Goal: Task Accomplishment & Management: Use online tool/utility

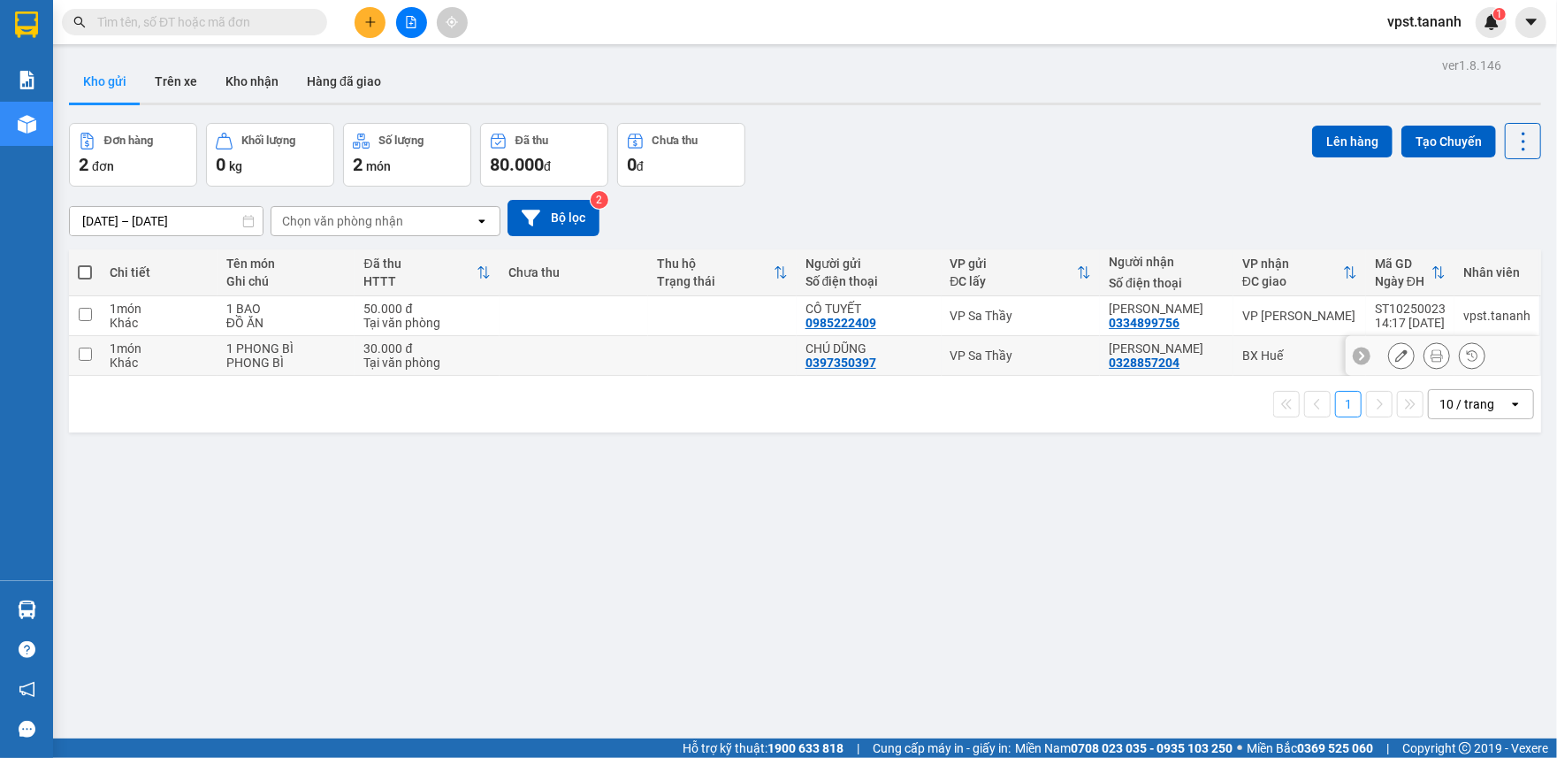
click at [85, 362] on td at bounding box center [85, 356] width 32 height 40
checkbox input "true"
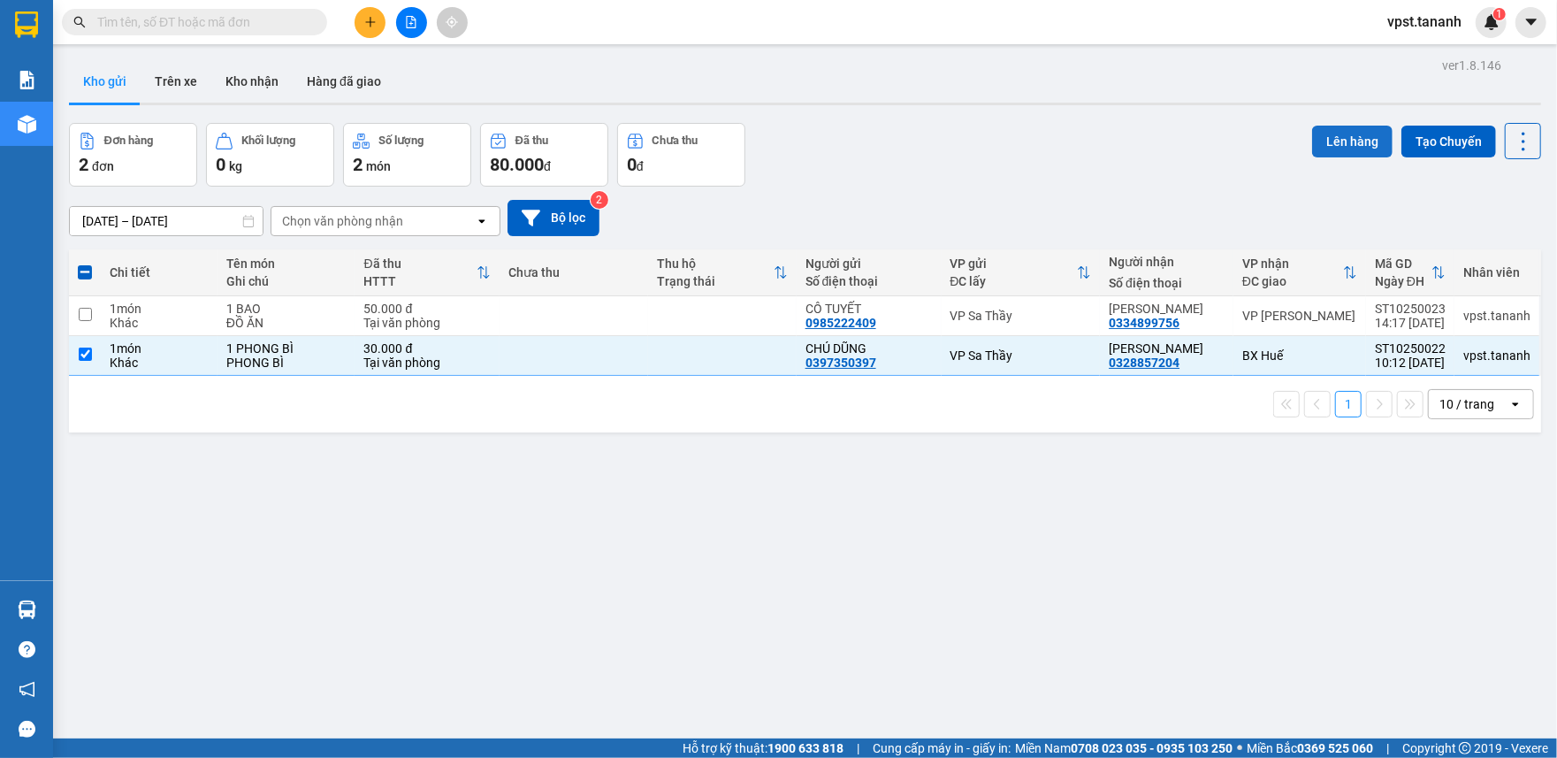
click at [1338, 141] on button "Lên hàng" at bounding box center [1352, 142] width 80 height 32
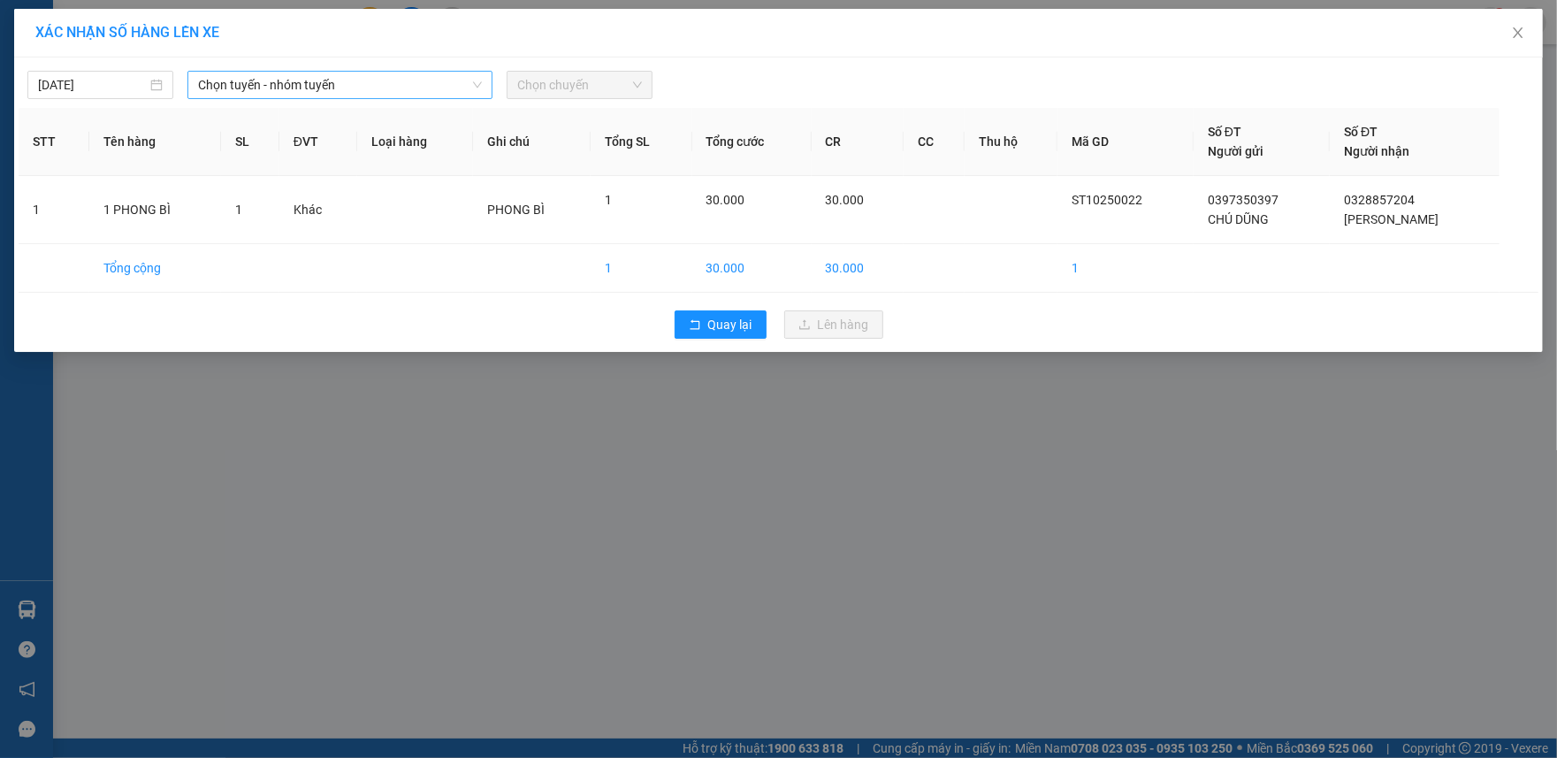
click at [393, 83] on span "Chọn tuyến - nhóm tuyến" at bounding box center [340, 85] width 285 height 27
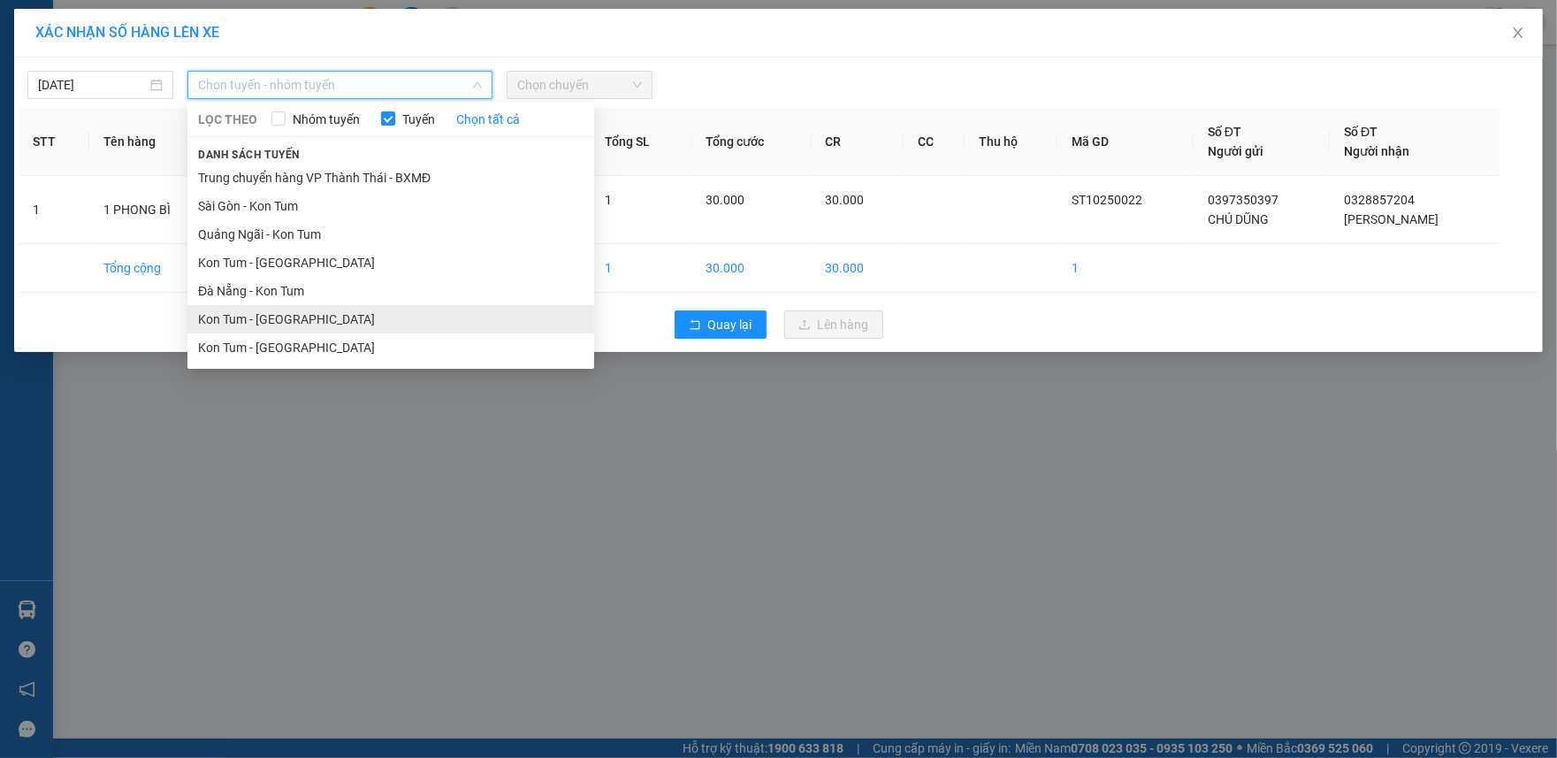
click at [276, 323] on li "Kon Tum - [GEOGRAPHIC_DATA]" at bounding box center [390, 319] width 407 height 28
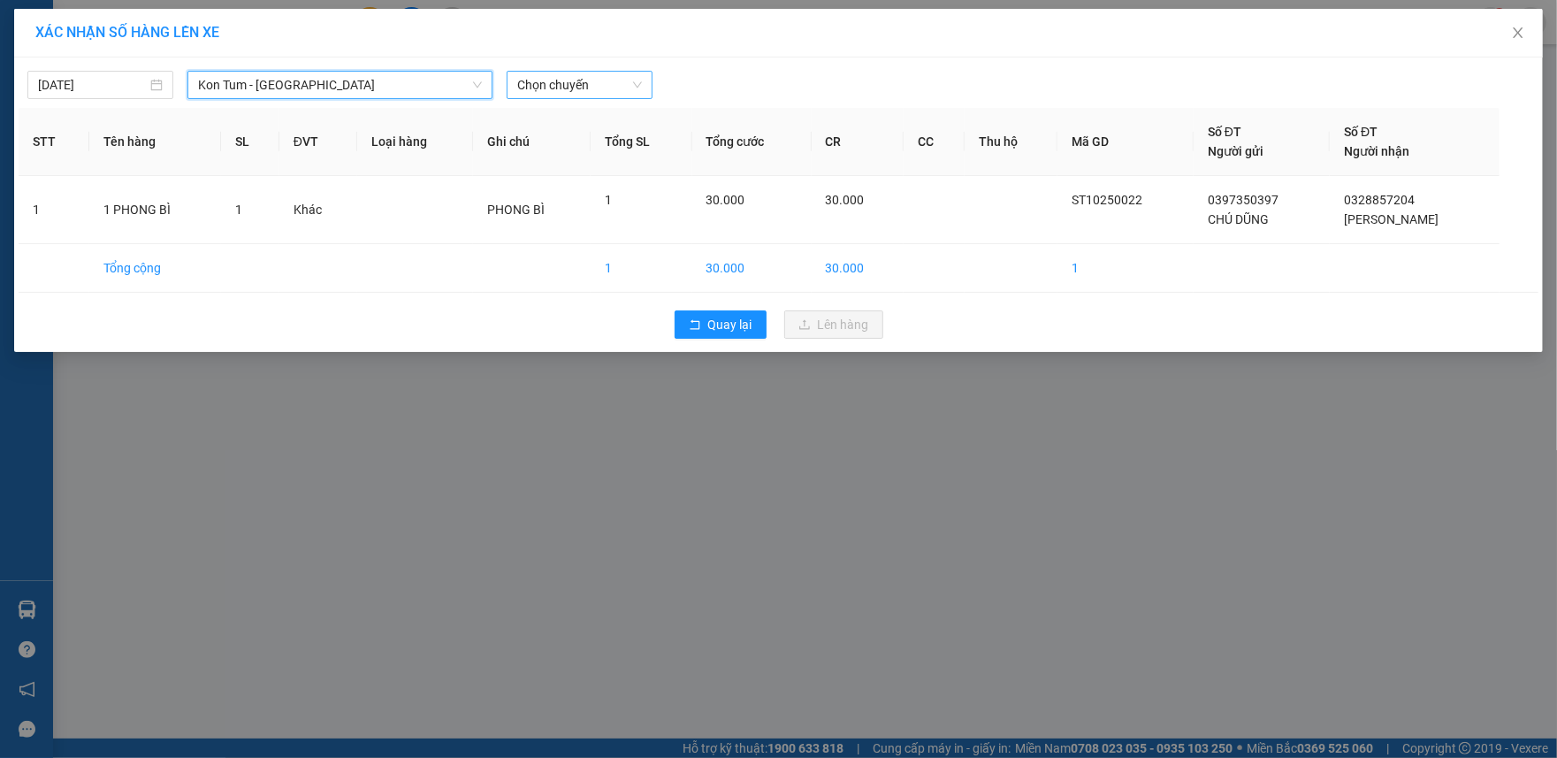
click at [573, 90] on span "Chọn chuyến" at bounding box center [579, 85] width 125 height 27
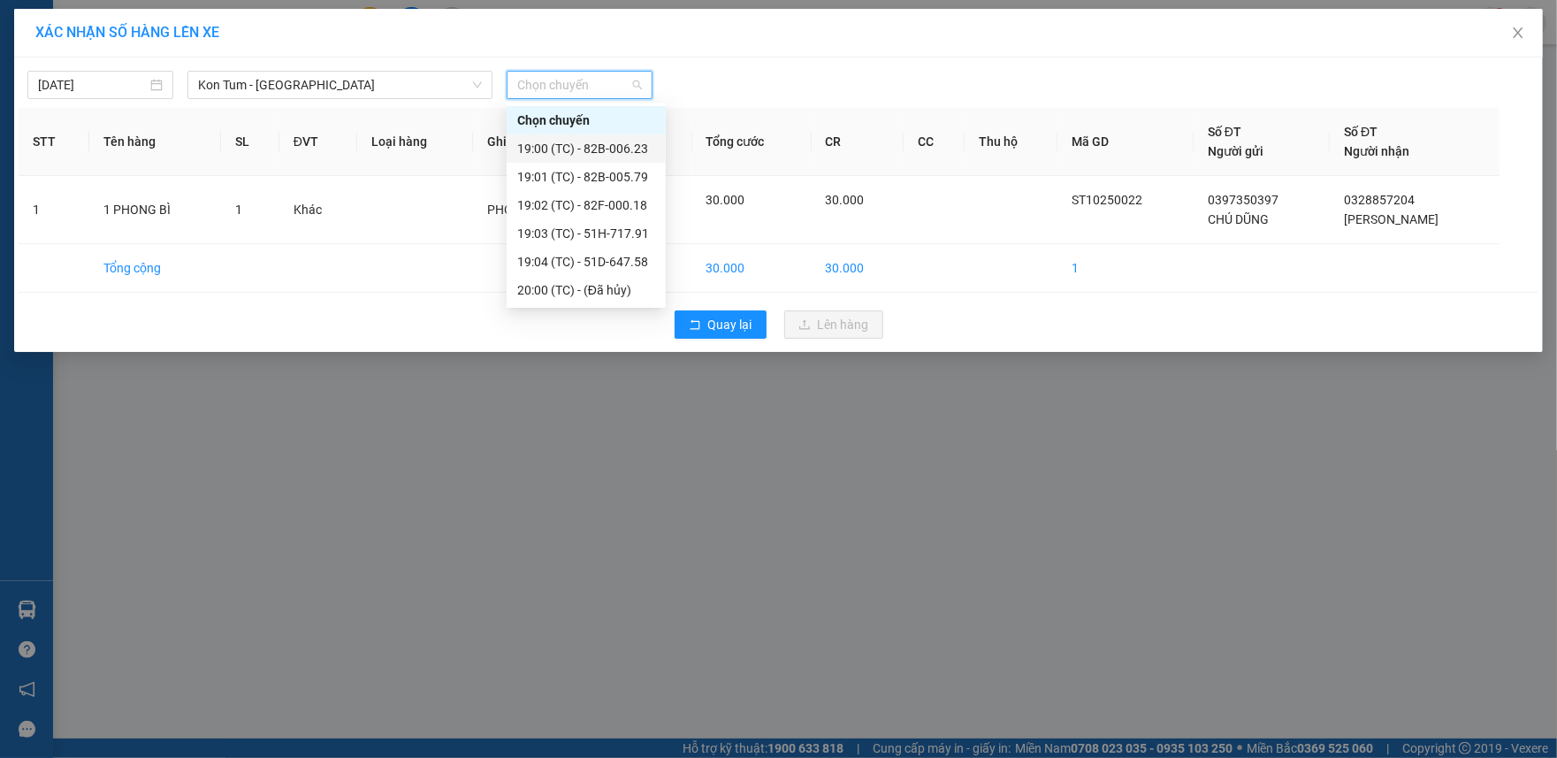
click at [560, 146] on div "19:00 (TC) - 82B-006.23" at bounding box center [586, 148] width 138 height 19
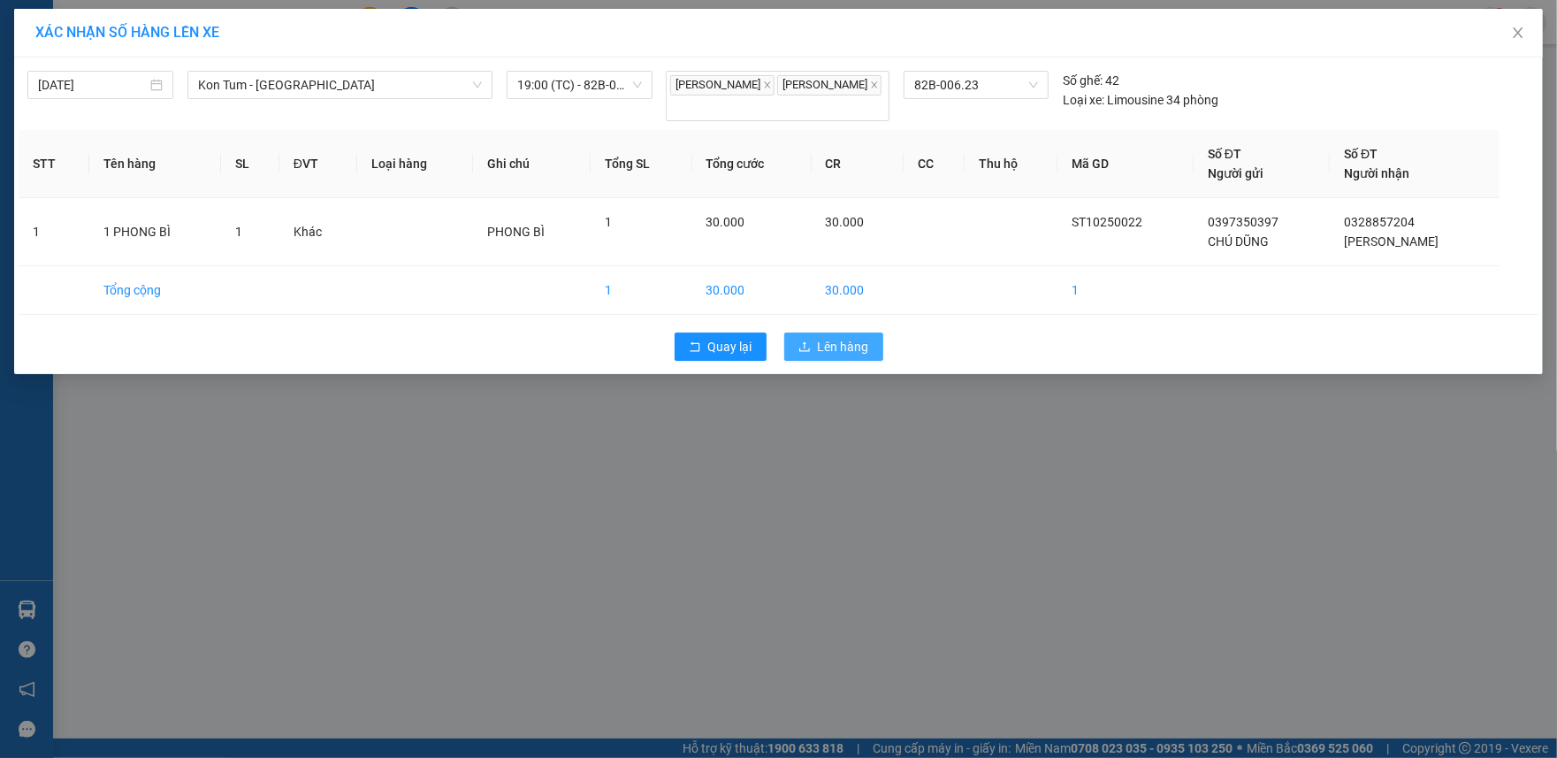
click at [857, 345] on span "Lên hàng" at bounding box center [843, 346] width 51 height 19
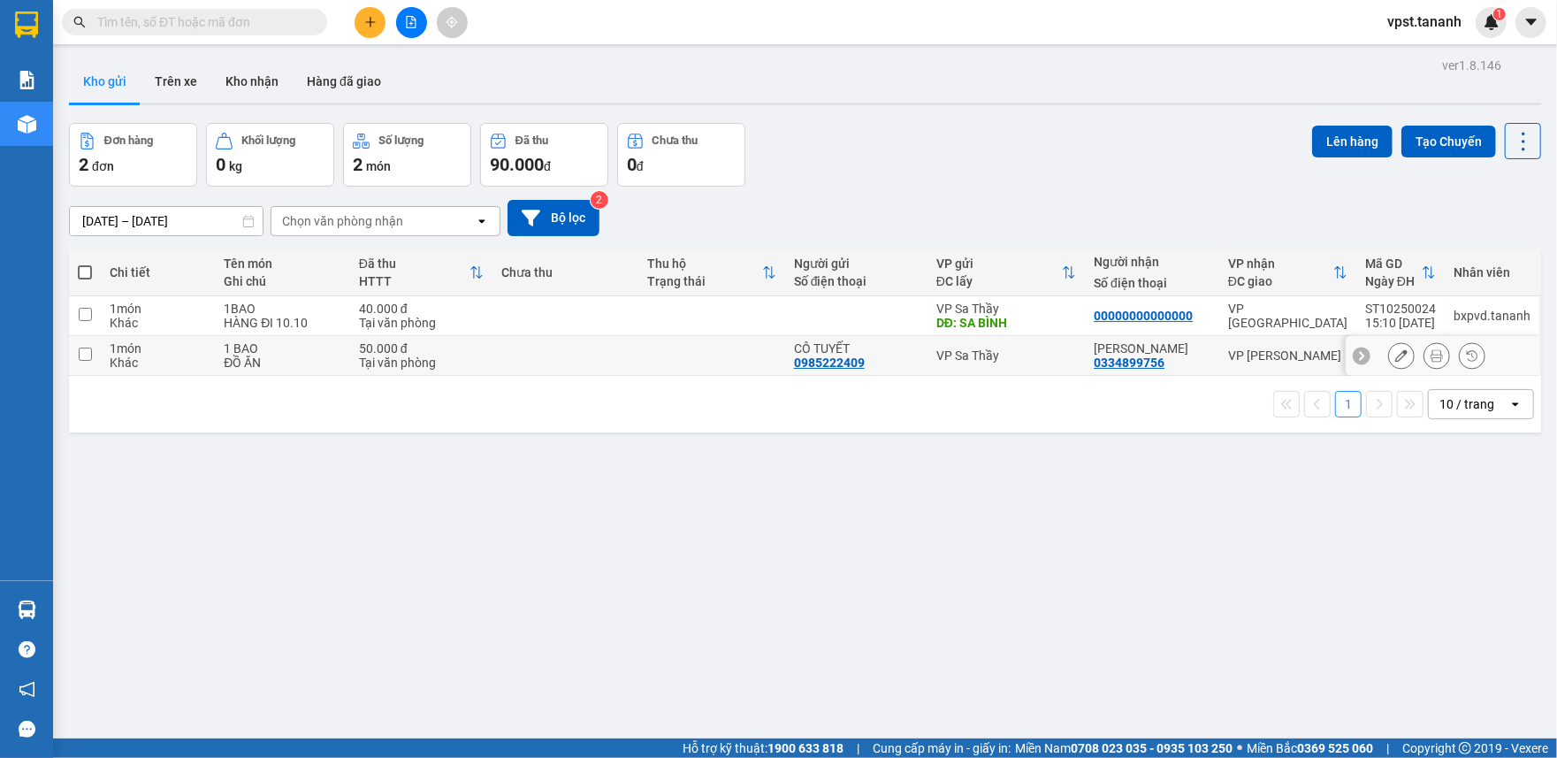
click at [85, 355] on input "checkbox" at bounding box center [85, 353] width 13 height 13
checkbox input "true"
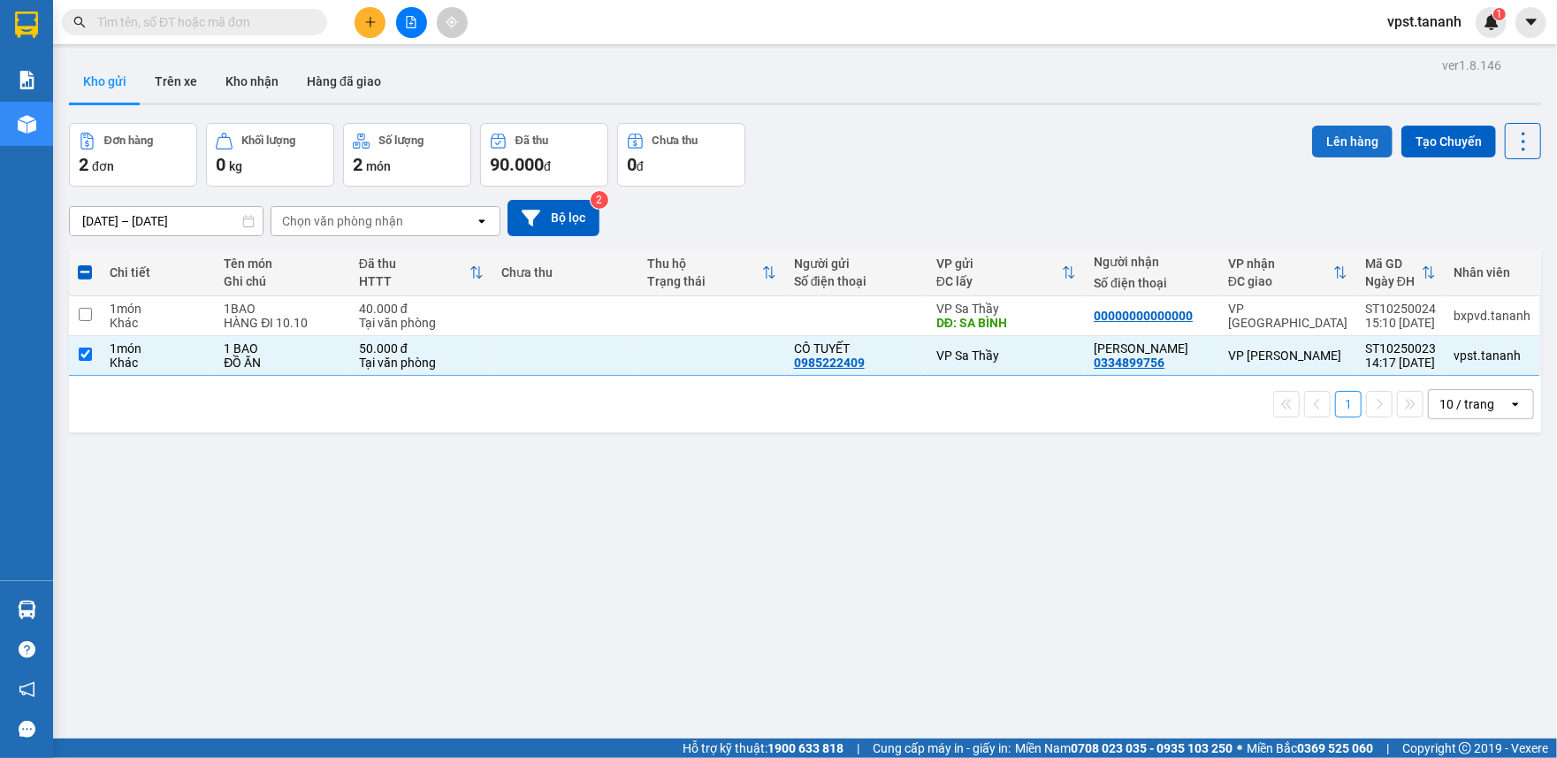
click at [1328, 153] on button "Lên hàng" at bounding box center [1352, 142] width 80 height 32
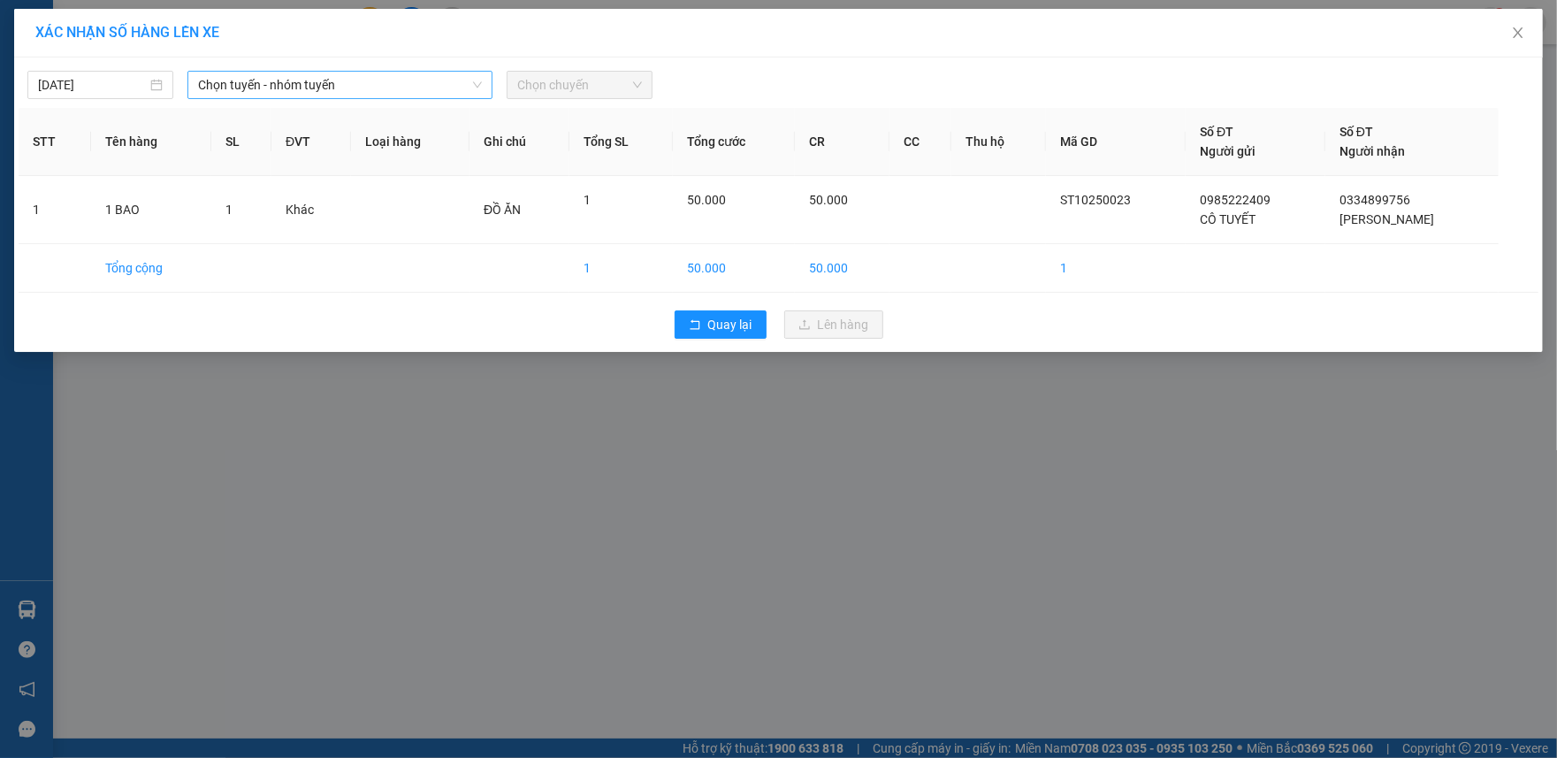
click at [365, 94] on span "Chọn tuyến - nhóm tuyến" at bounding box center [340, 85] width 285 height 27
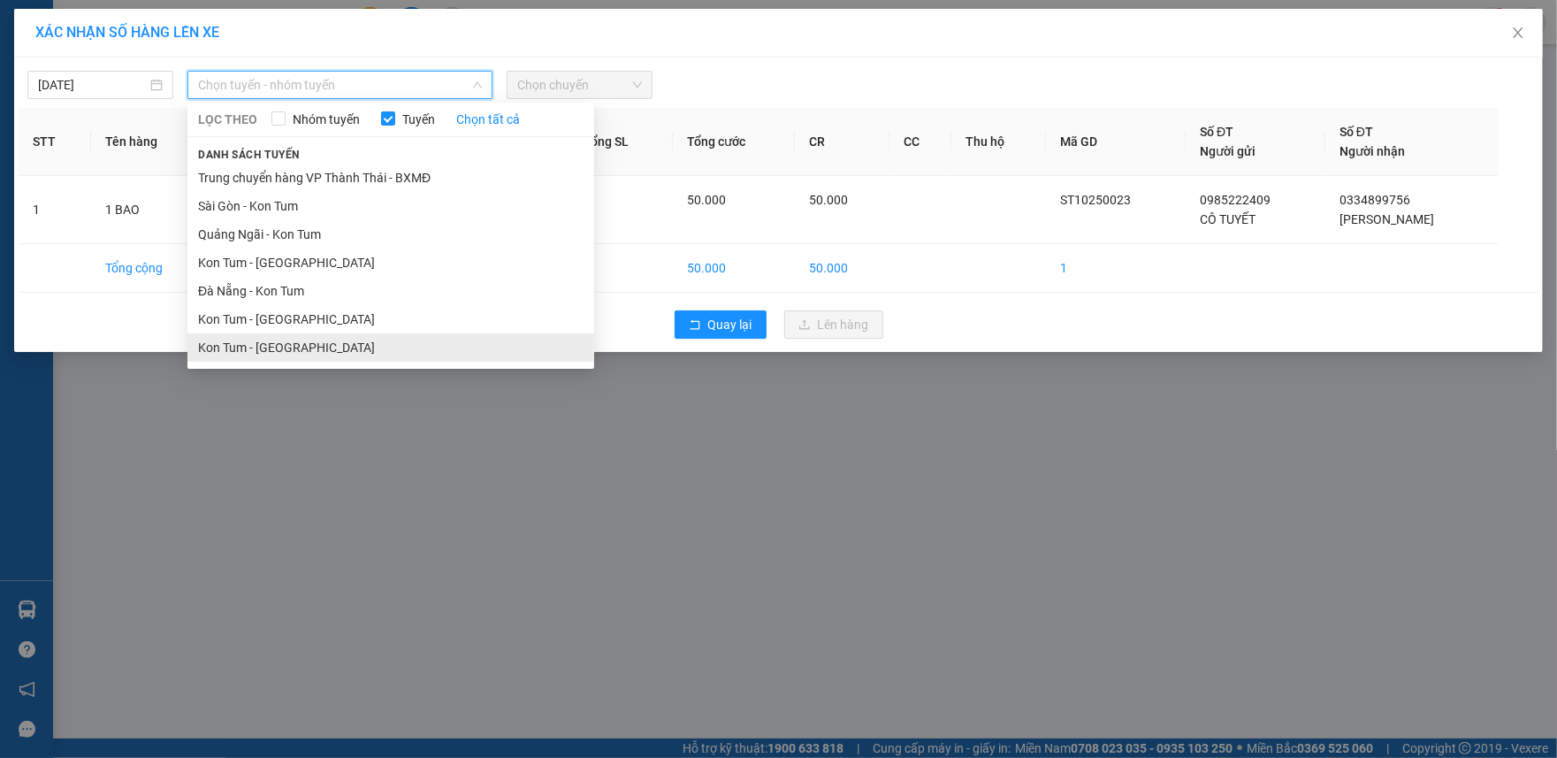
click at [258, 345] on li "Kon Tum - [GEOGRAPHIC_DATA]" at bounding box center [390, 347] width 407 height 28
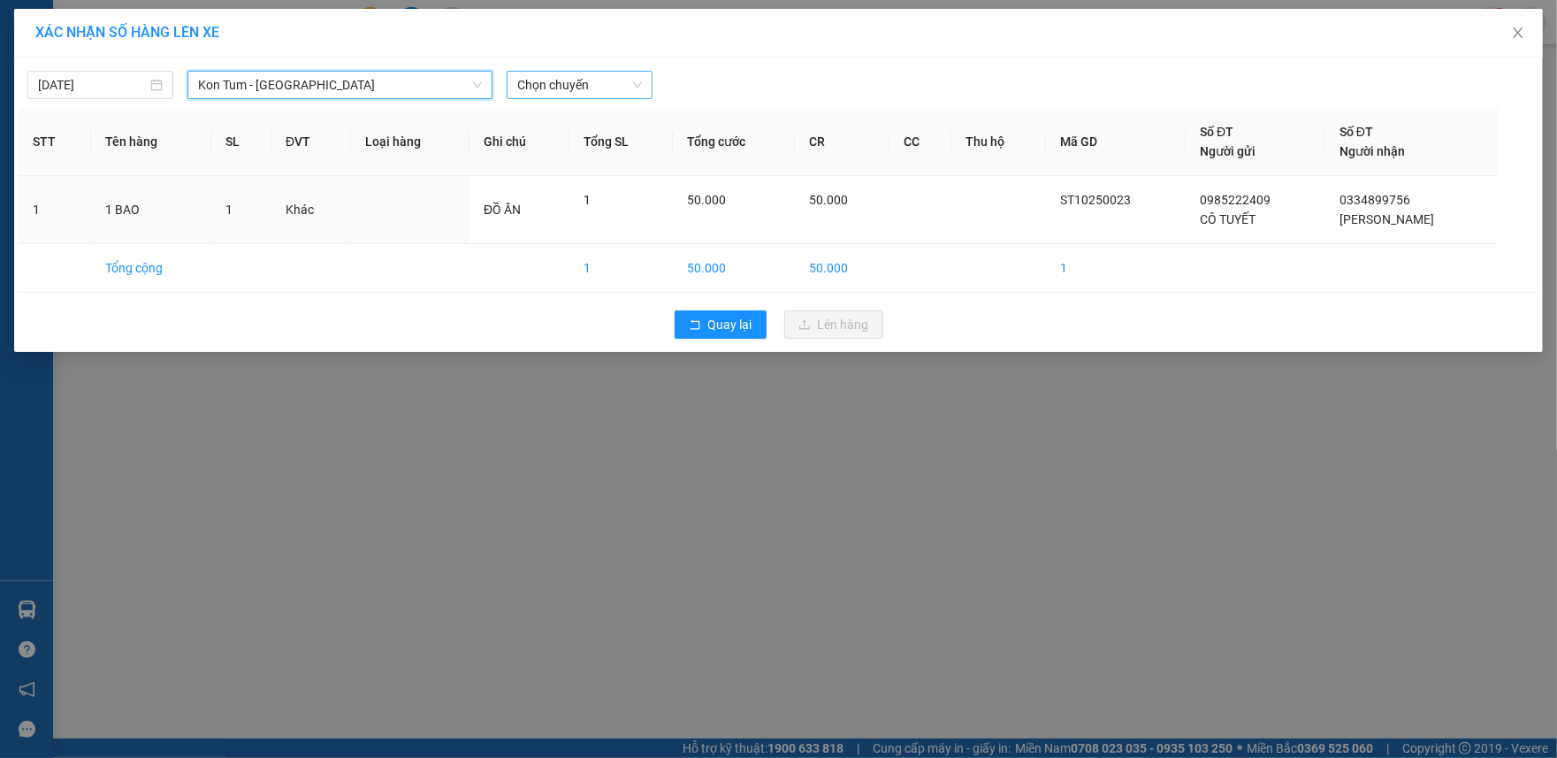
click at [603, 85] on span "Chọn chuyến" at bounding box center [579, 85] width 125 height 27
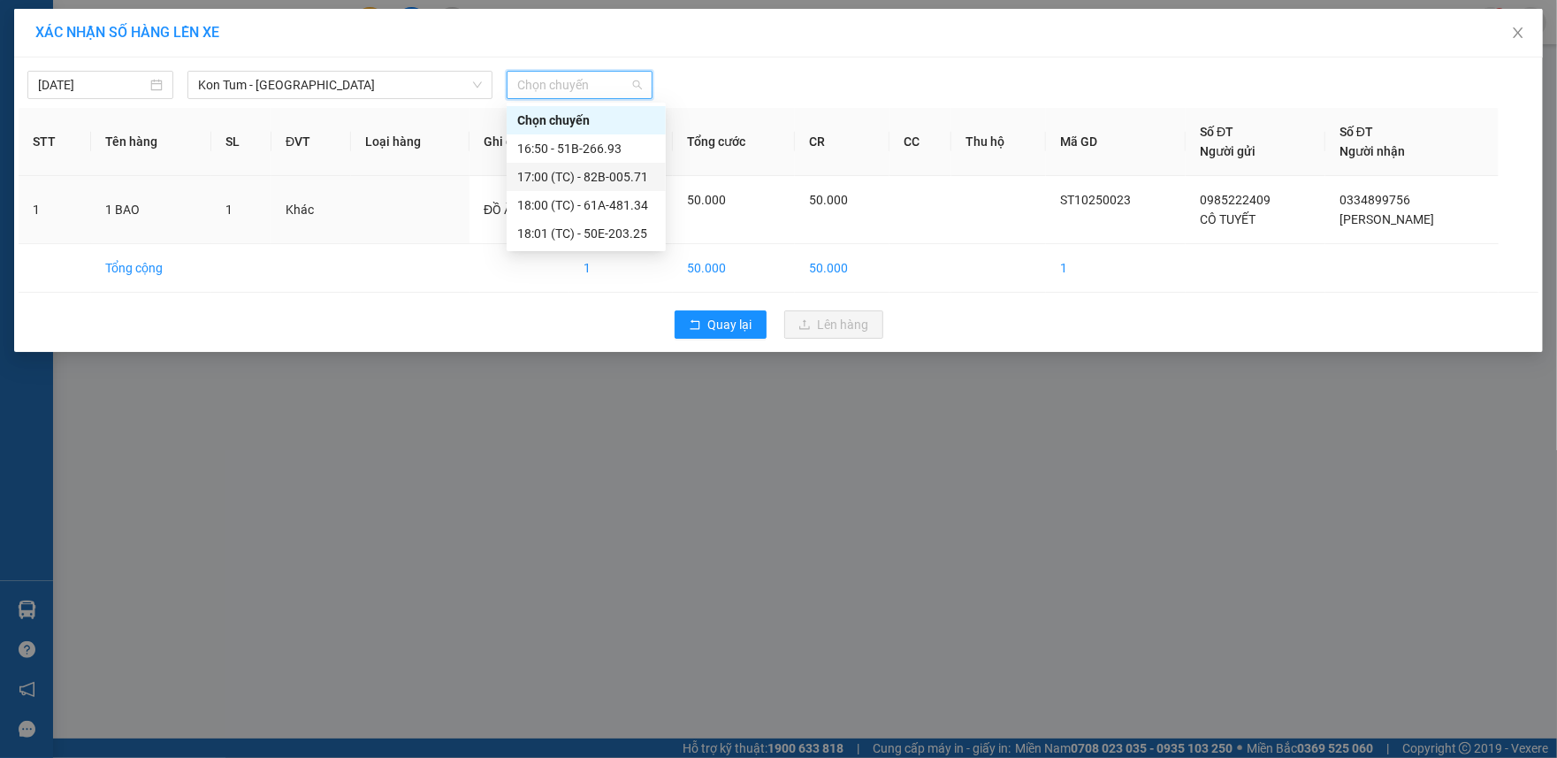
click at [627, 175] on div "17:00 (TC) - 82B-005.71" at bounding box center [586, 176] width 138 height 19
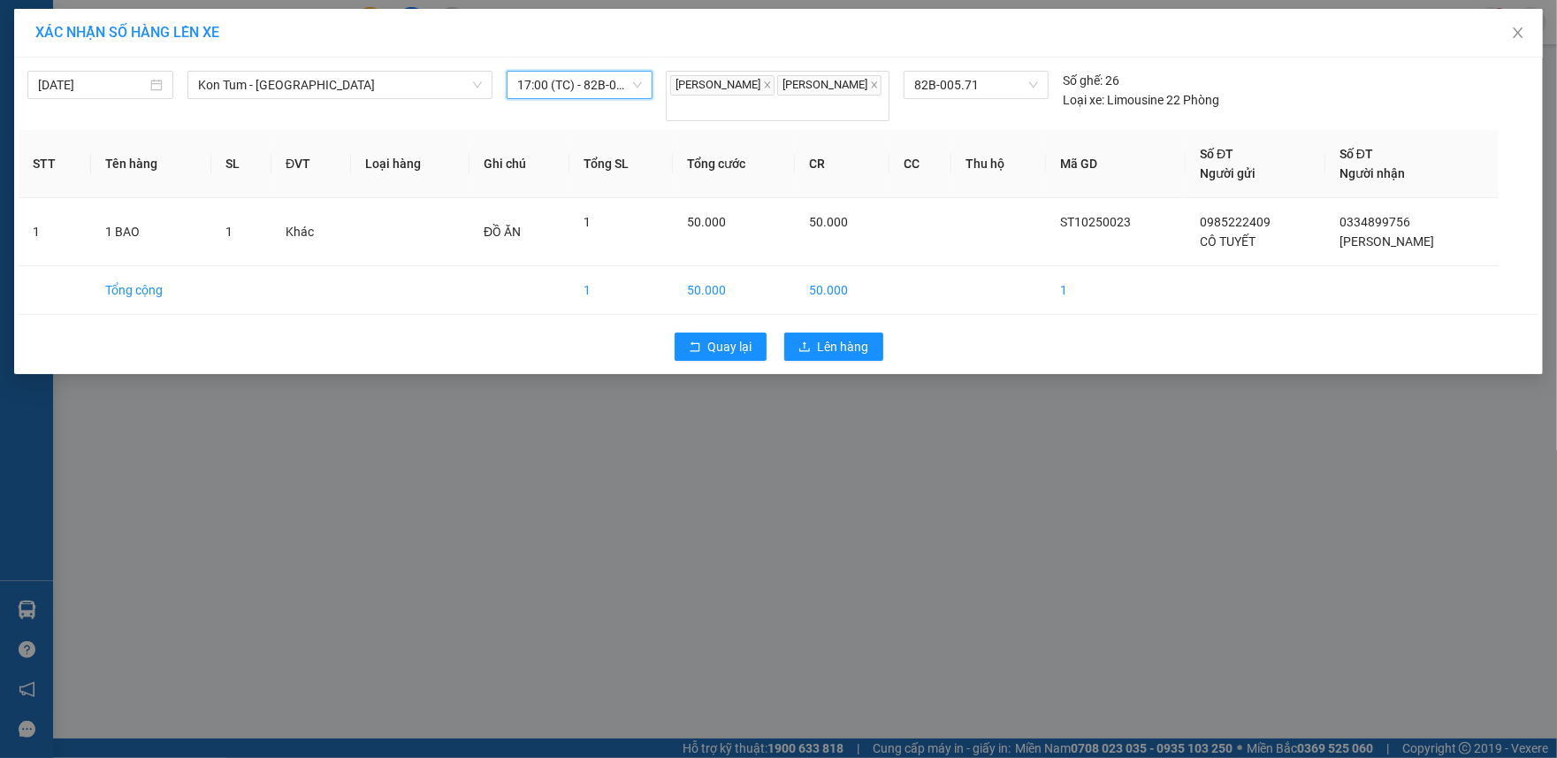
click at [610, 82] on span "17:00 (TC) - 82B-005.71" at bounding box center [579, 85] width 125 height 27
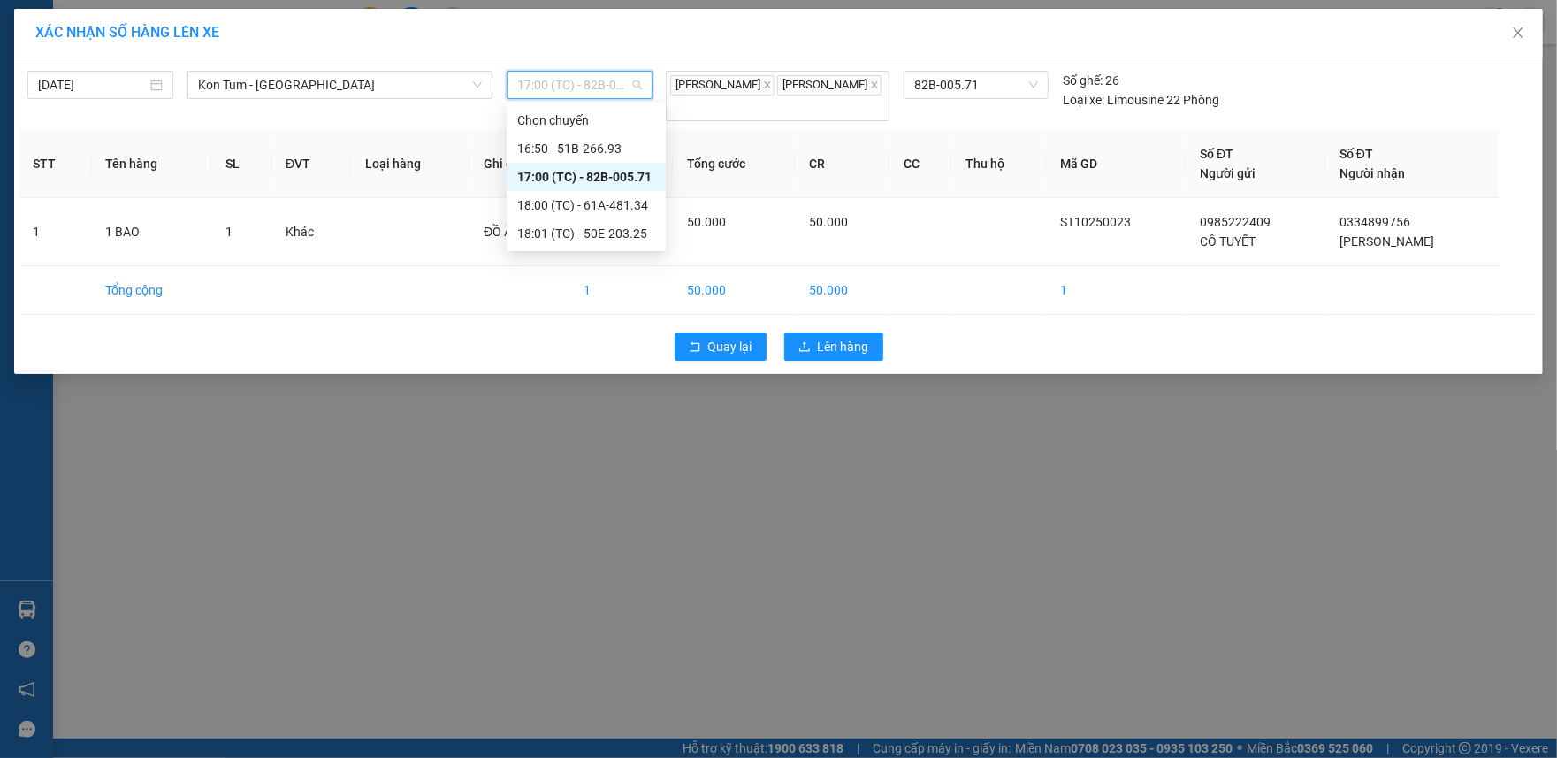
click at [628, 171] on div "17:00 (TC) - 82B-005.71" at bounding box center [586, 176] width 138 height 19
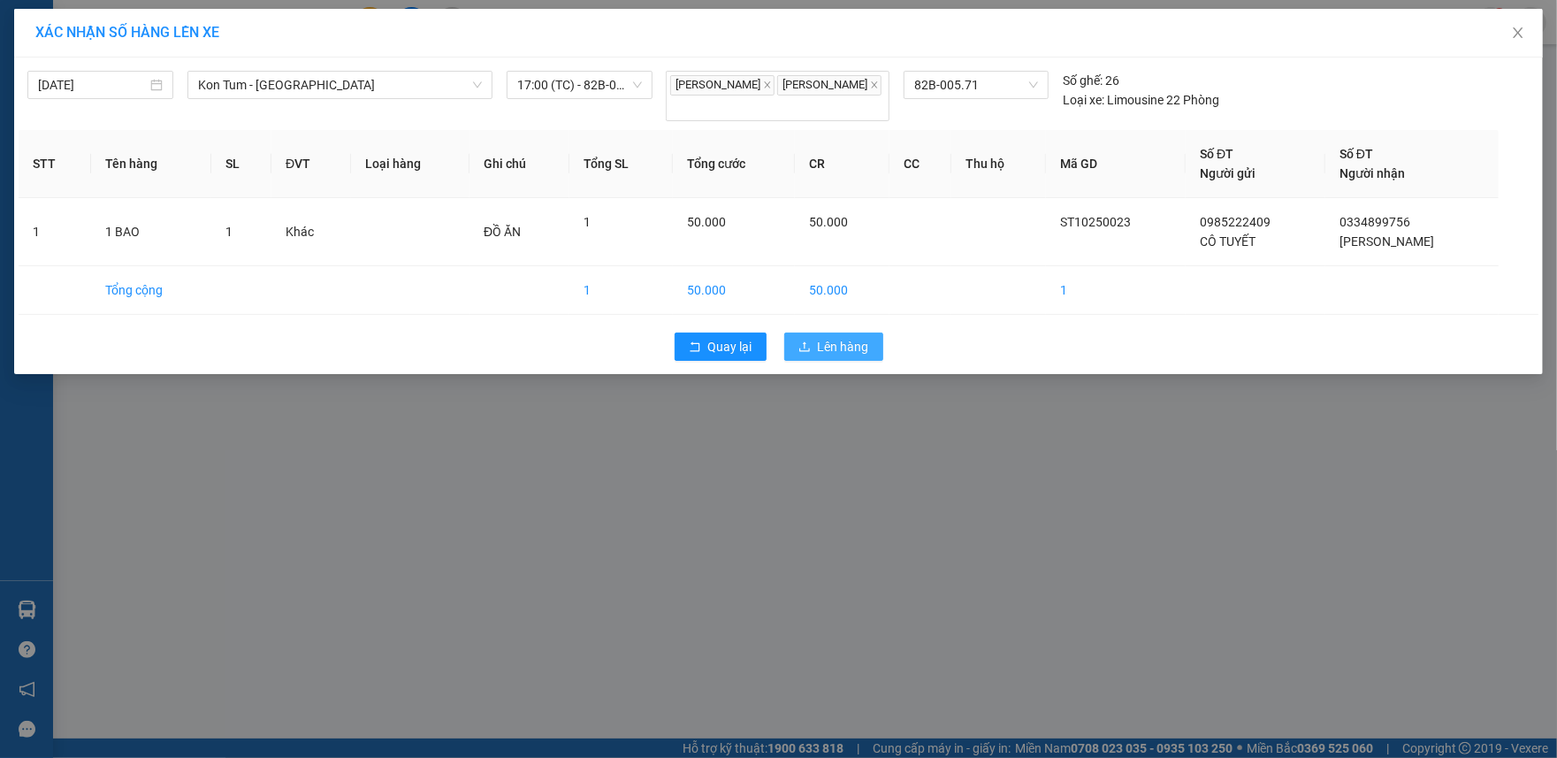
click at [857, 351] on span "Lên hàng" at bounding box center [843, 346] width 51 height 19
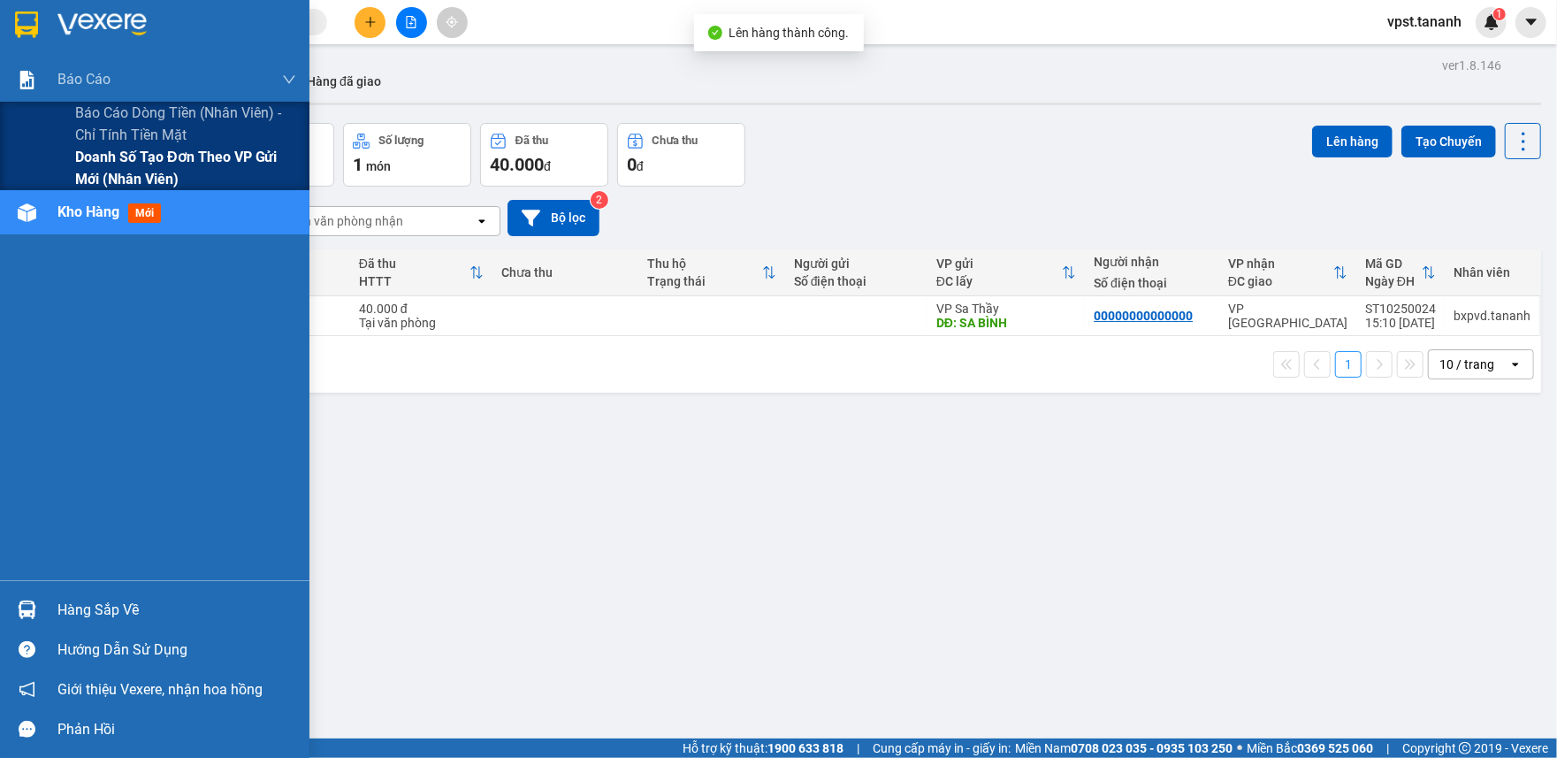
click at [100, 167] on span "Doanh số tạo đơn theo VP gửi mới (nhân viên)" at bounding box center [185, 168] width 221 height 44
